Goal: Task Accomplishment & Management: Manage account settings

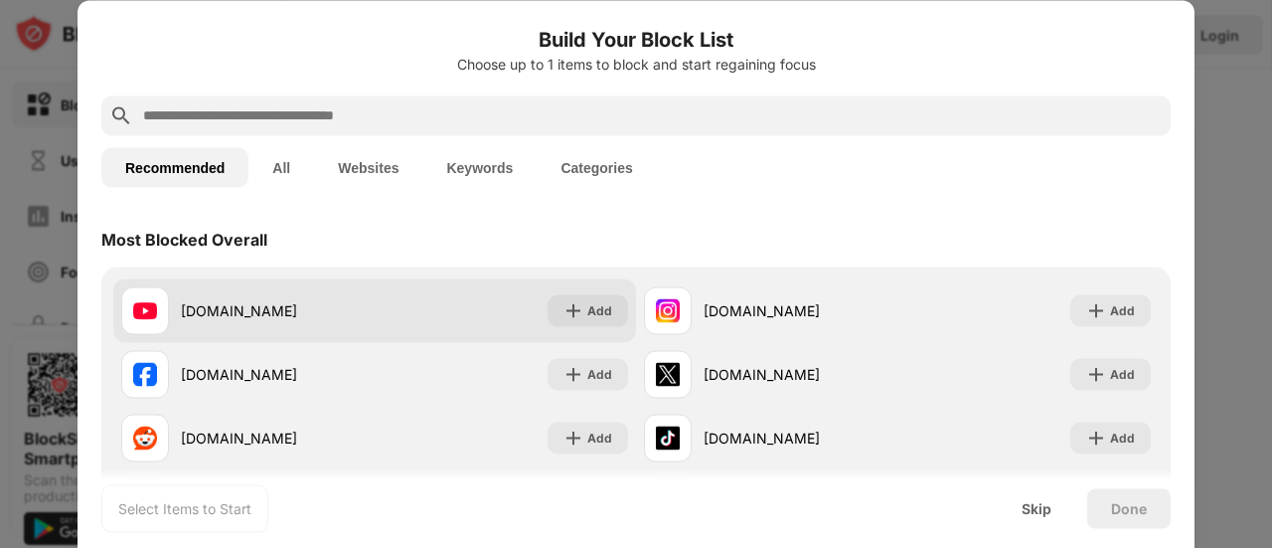
scroll to position [64, 0]
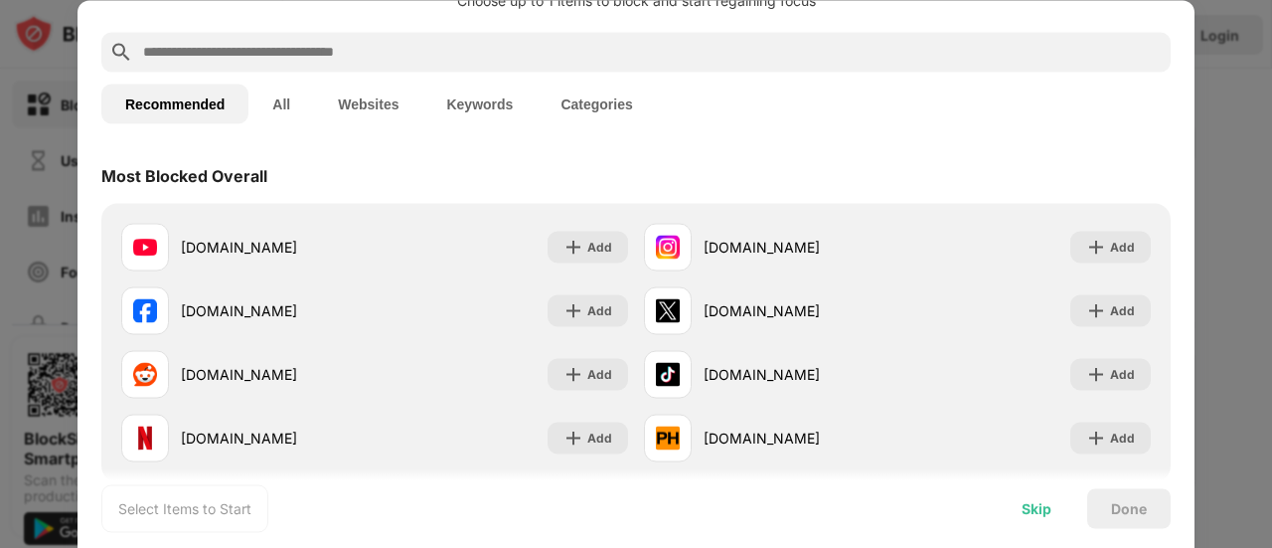
click at [1037, 498] on div "Skip" at bounding box center [1037, 508] width 78 height 40
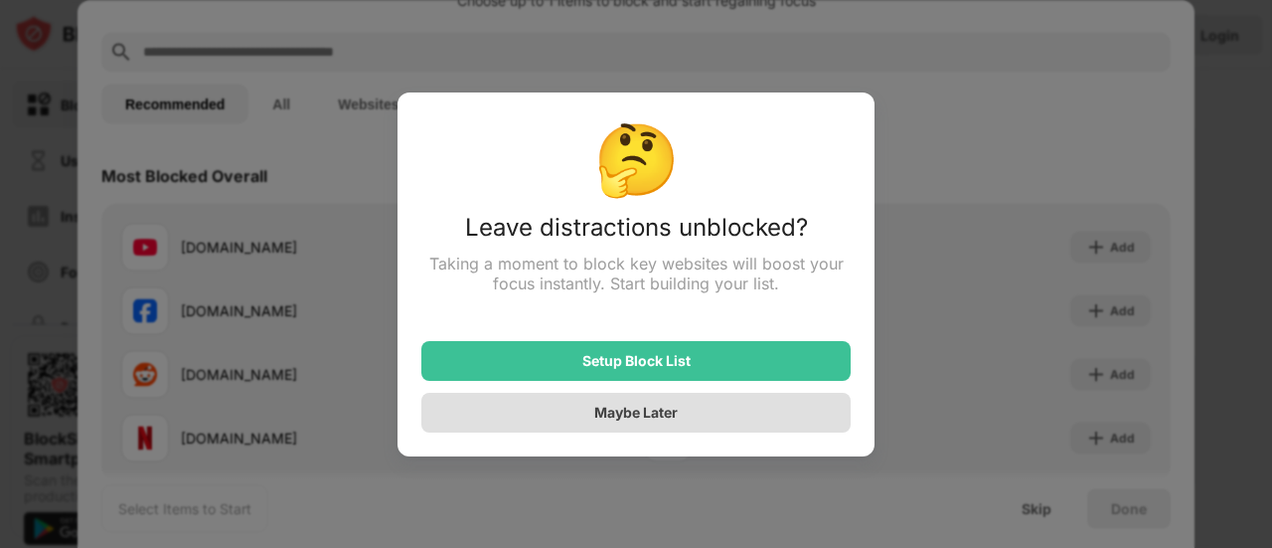
click at [625, 398] on div "Maybe Later" at bounding box center [635, 412] width 429 height 40
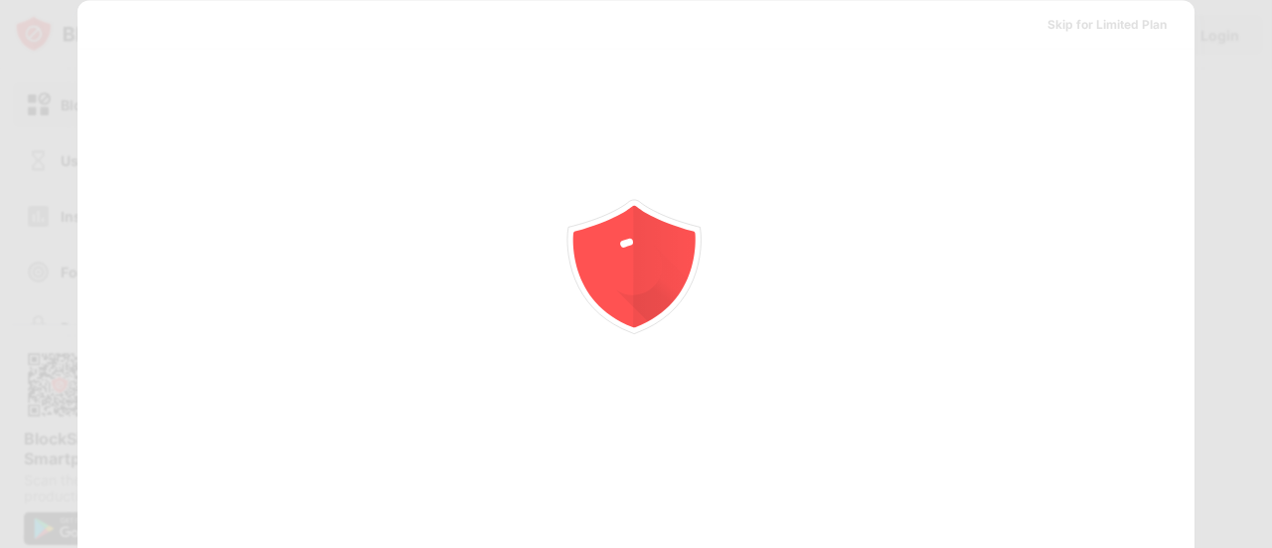
scroll to position [0, 0]
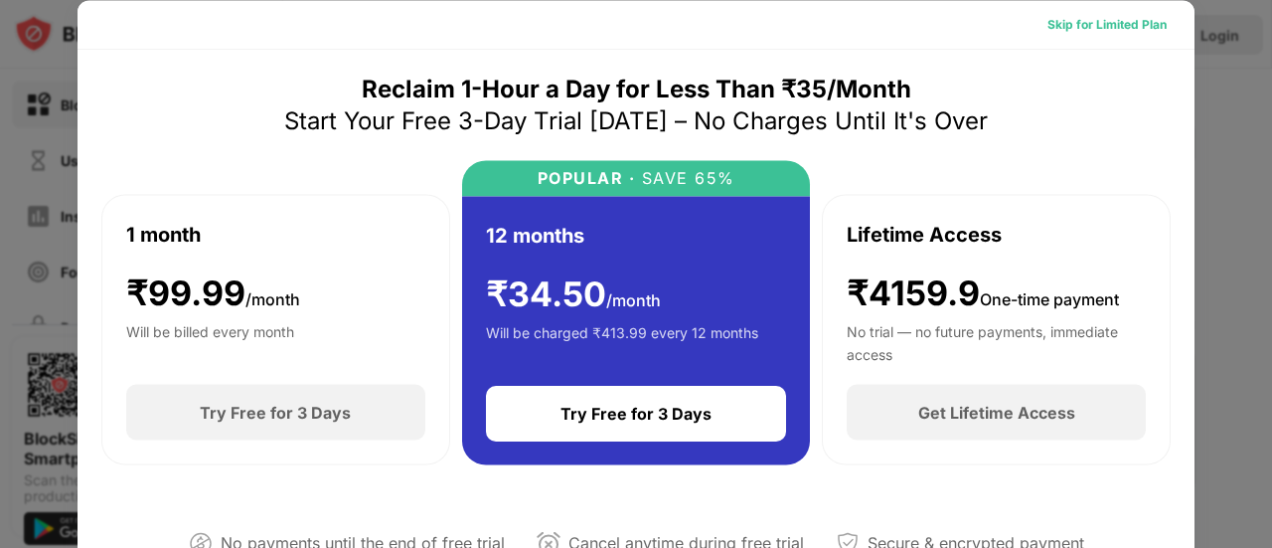
click at [1088, 21] on div "Skip for Limited Plan" at bounding box center [1106, 24] width 119 height 20
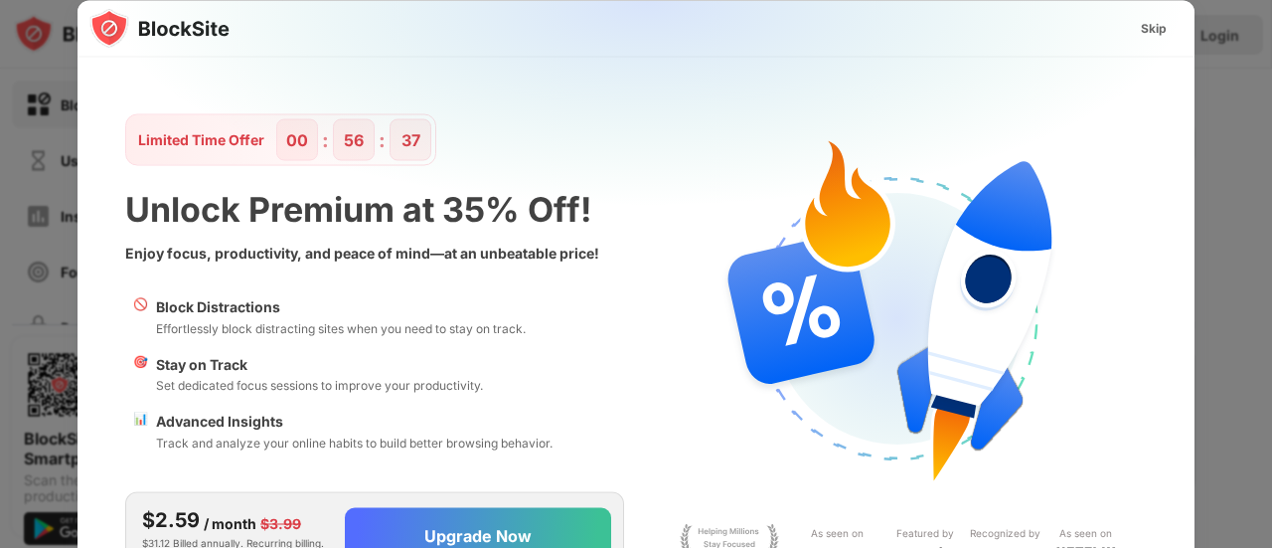
click at [687, 366] on img at bounding box center [647, 196] width 1117 height 393
click at [1150, 20] on div "Skip" at bounding box center [1154, 28] width 26 height 20
